Goal: Information Seeking & Learning: Learn about a topic

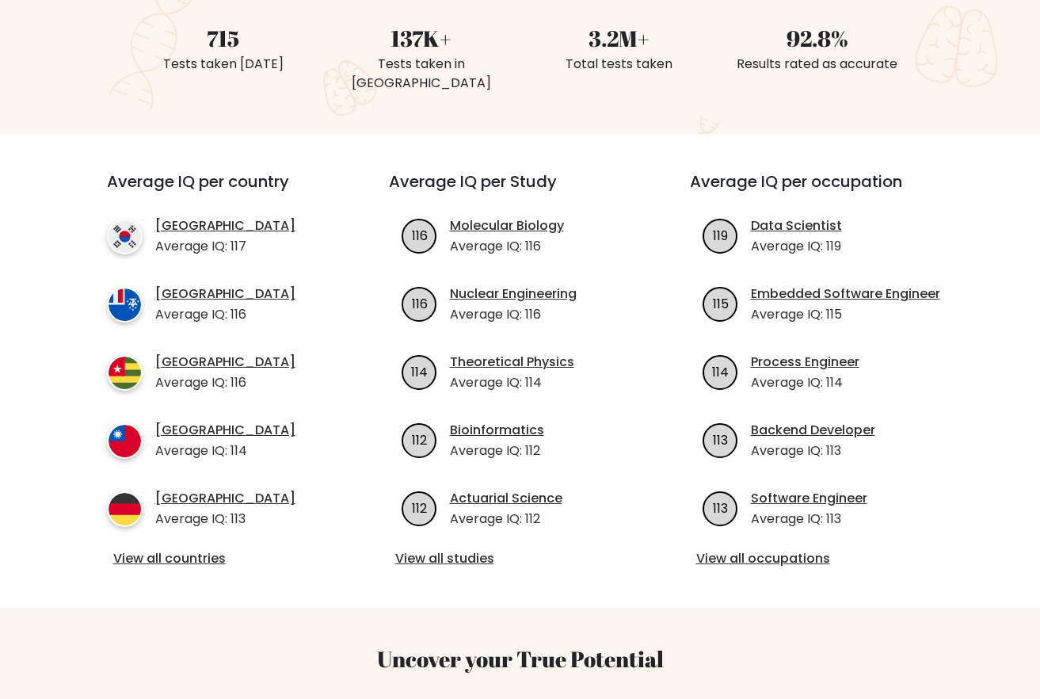
scroll to position [444, 0]
click at [547, 352] on link "Theoretical Physics" at bounding box center [512, 361] width 124 height 19
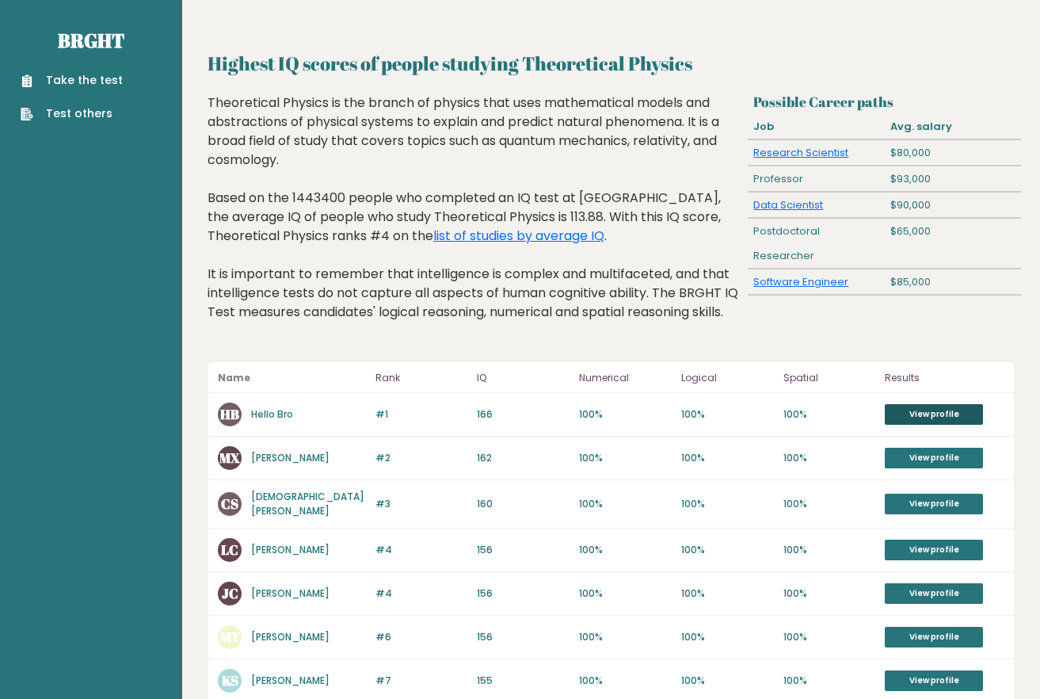
click at [939, 425] on link "View profile" at bounding box center [934, 414] width 98 height 21
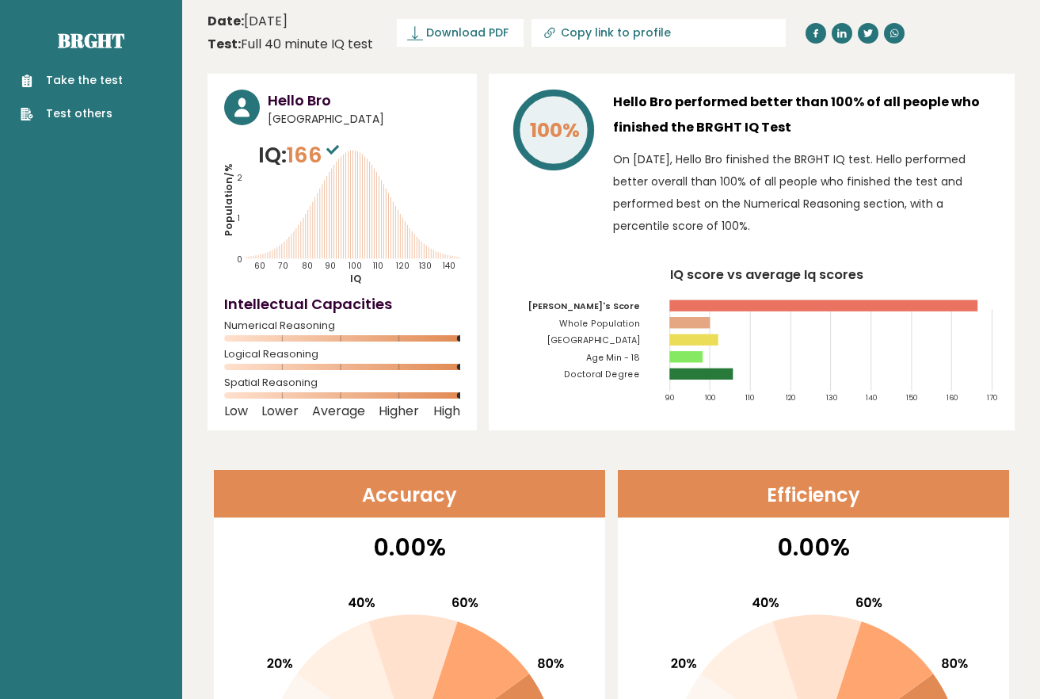
click at [653, 189] on p "On September 10, 2023, Hello Bro finished the BRGHT IQ test. Hello performed be…" at bounding box center [805, 192] width 385 height 89
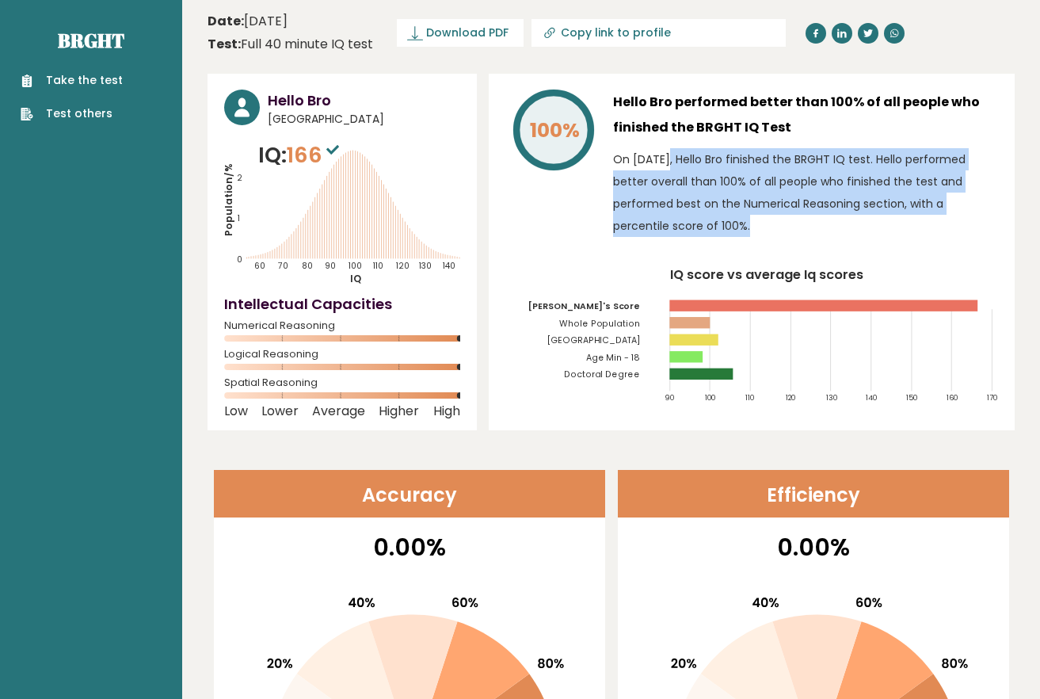
click at [653, 189] on p "On September 10, 2023, Hello Bro finished the BRGHT IQ test. Hello performed be…" at bounding box center [805, 192] width 385 height 89
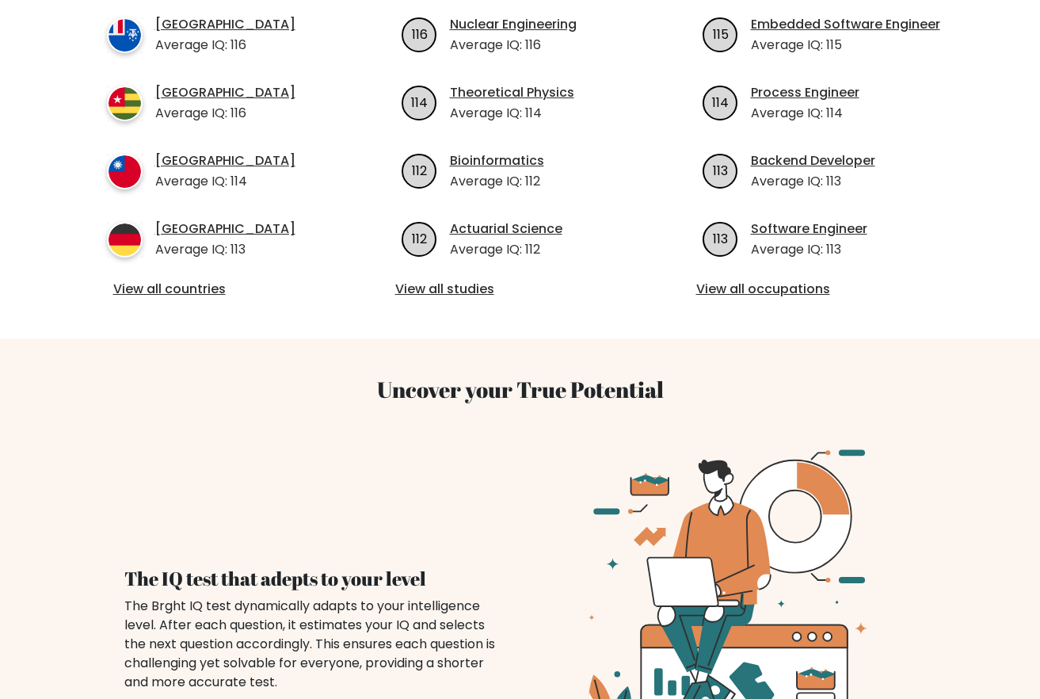
scroll to position [444, 0]
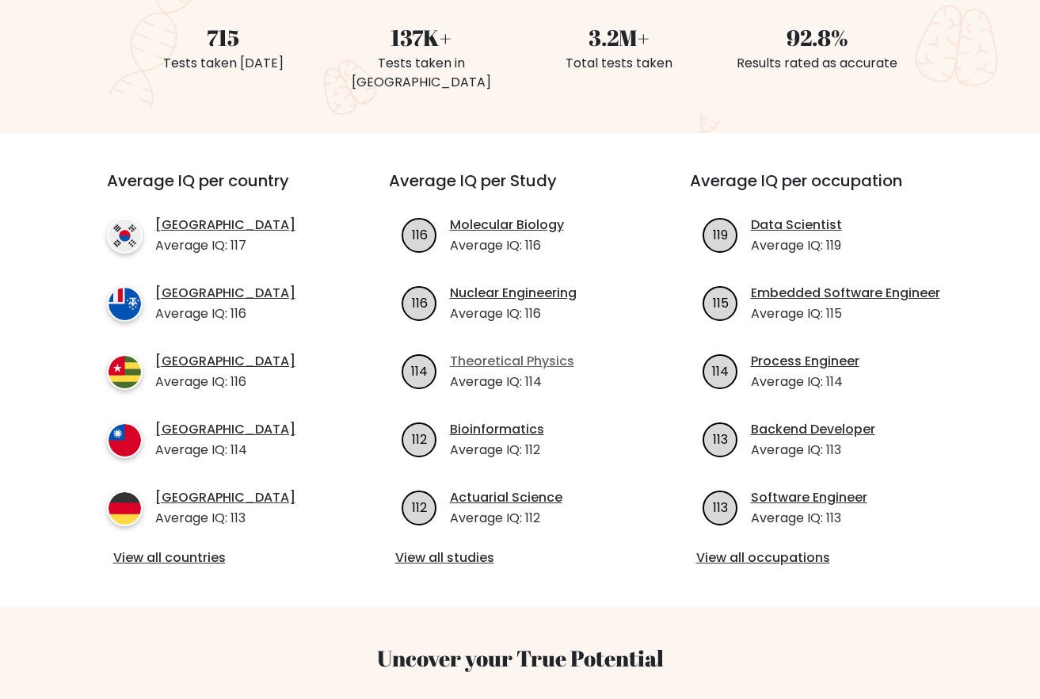
click at [488, 352] on link "Theoretical Physics" at bounding box center [512, 361] width 124 height 19
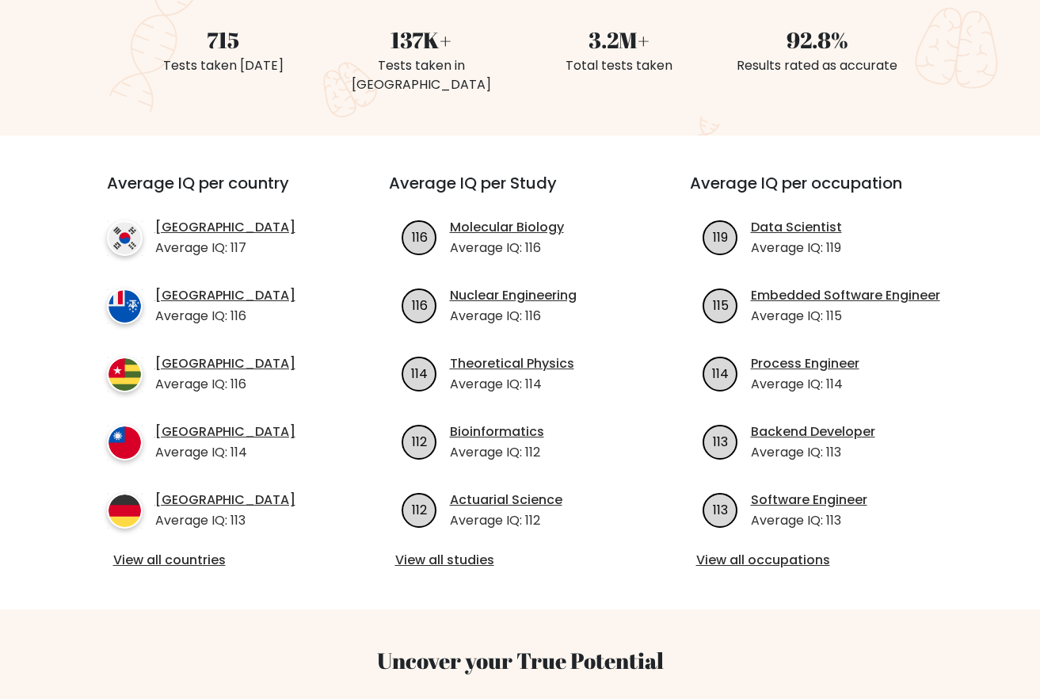
scroll to position [444, 0]
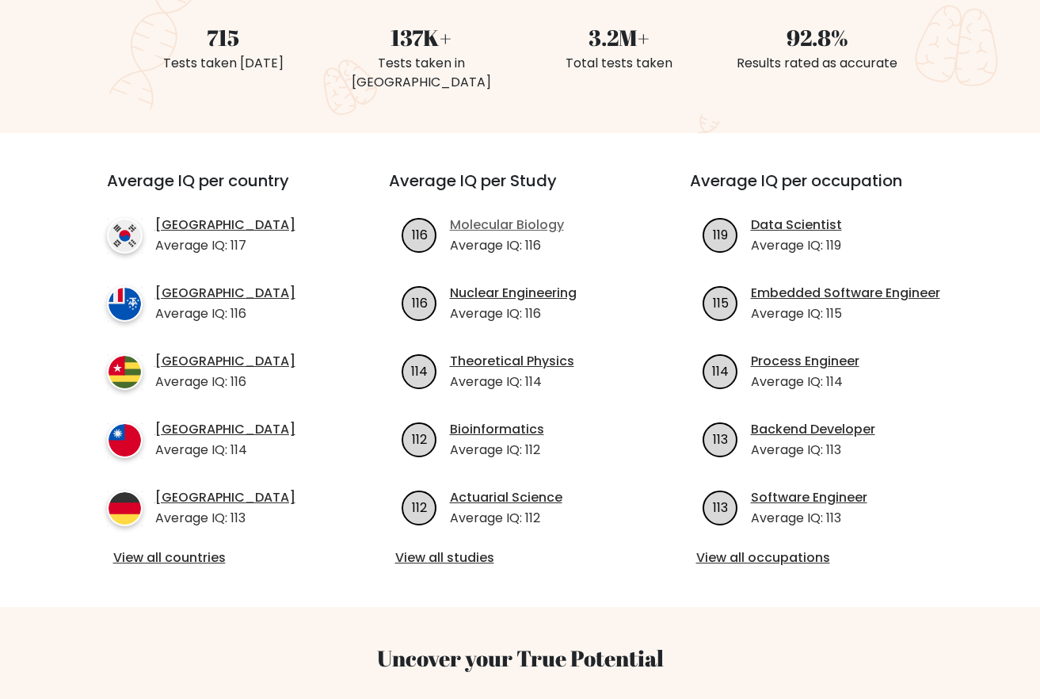
click at [475, 215] on link "Molecular Biology" at bounding box center [507, 224] width 114 height 19
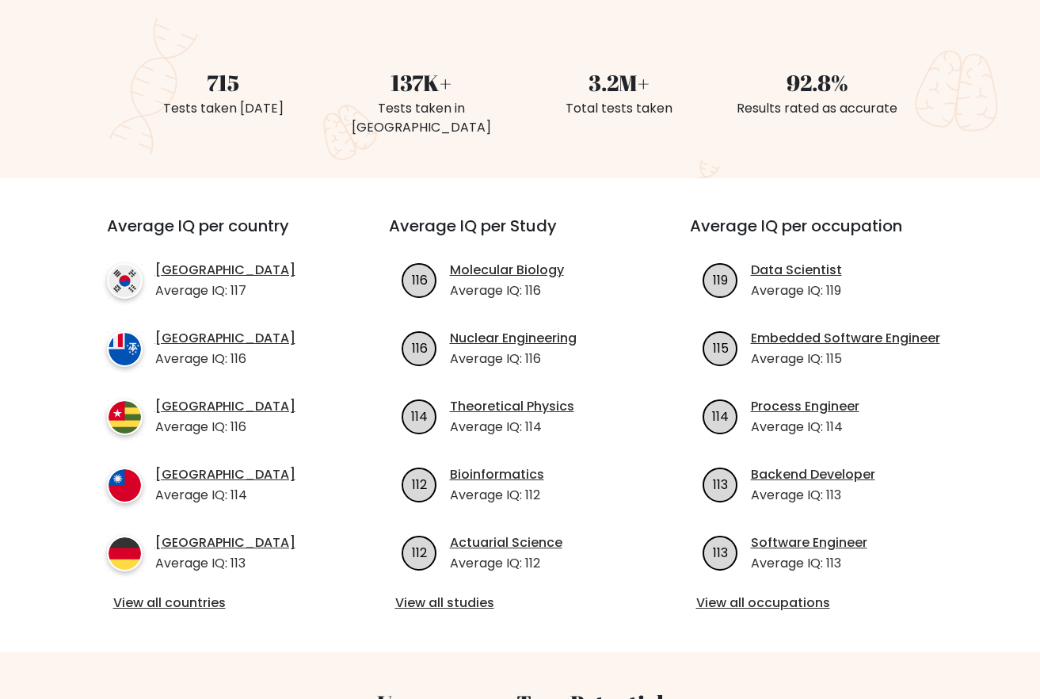
scroll to position [402, 0]
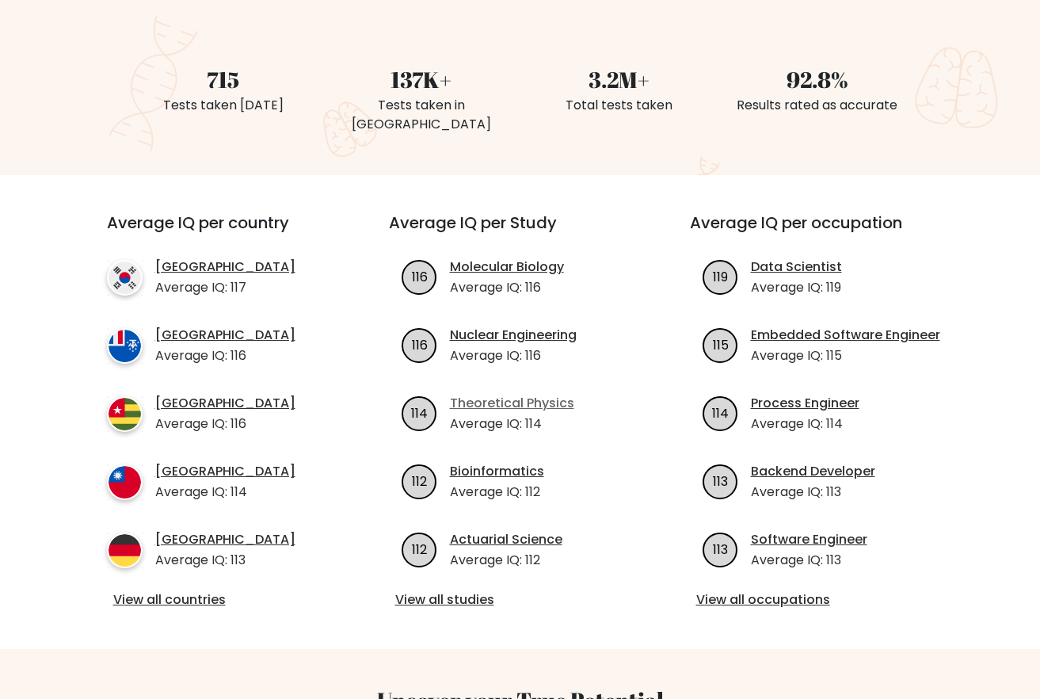
click at [479, 394] on link "Theoretical Physics" at bounding box center [512, 403] width 124 height 19
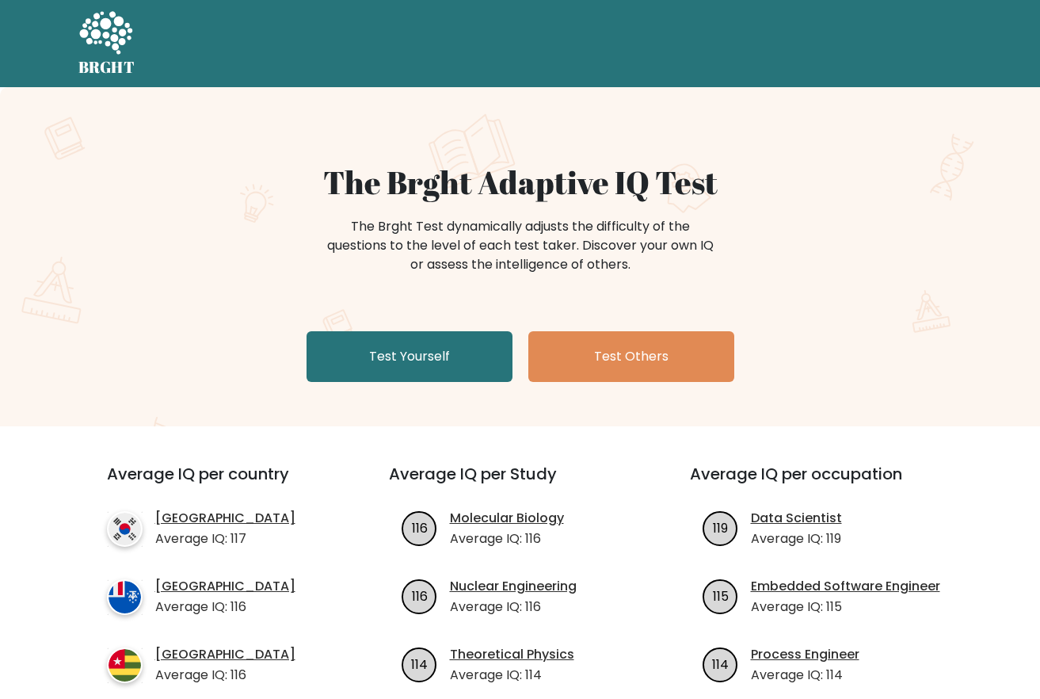
scroll to position [364, 0]
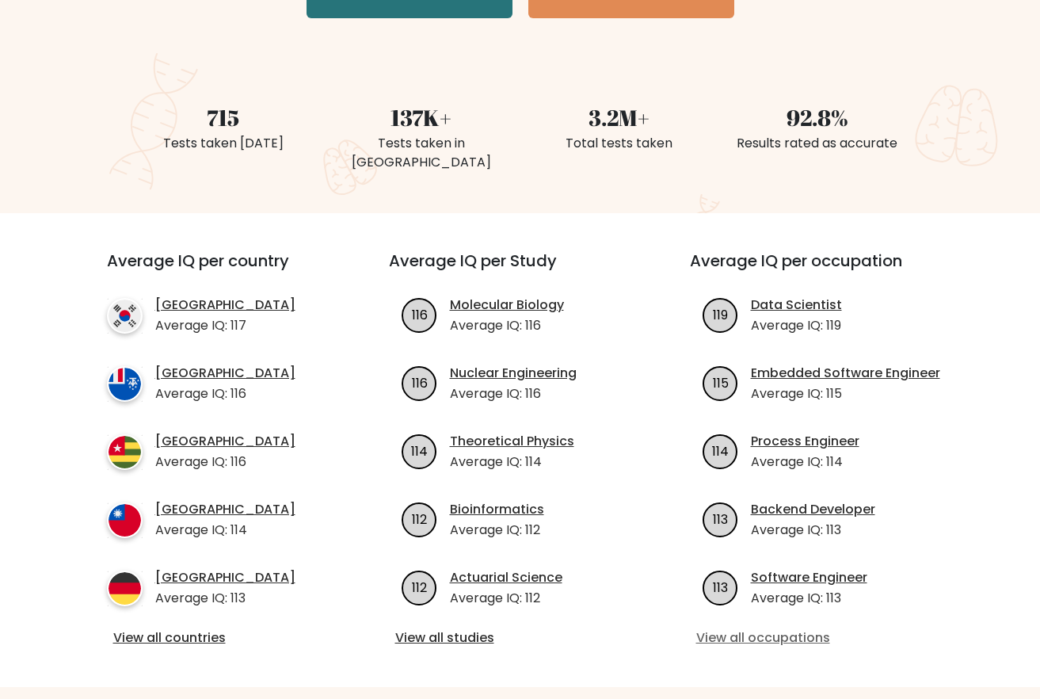
click at [730, 628] on link "View all occupations" at bounding box center [821, 637] width 250 height 19
